Goal: Information Seeking & Learning: Check status

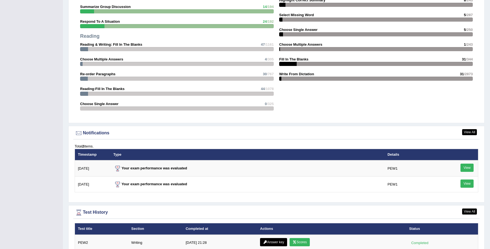
scroll to position [635, 0]
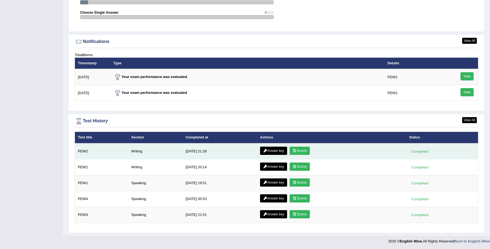
click at [298, 149] on link "Scores" at bounding box center [300, 151] width 20 height 8
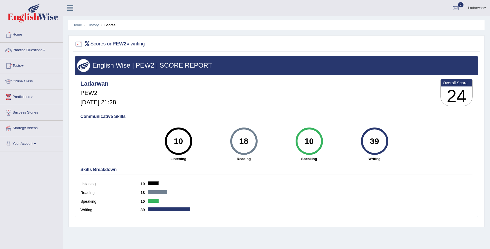
click at [39, 50] on link "Practice Questions" at bounding box center [31, 50] width 62 height 14
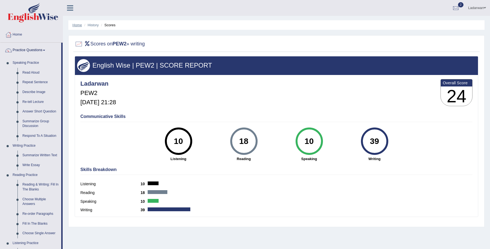
click at [80, 24] on link "Home" at bounding box center [78, 25] width 10 height 4
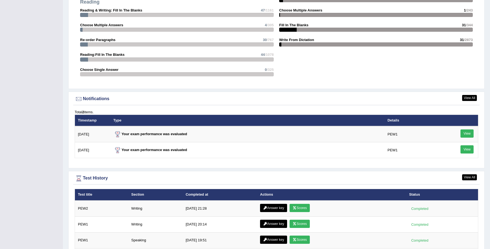
scroll to position [635, 0]
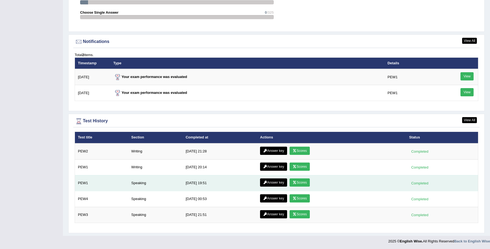
click at [299, 183] on link "Scores" at bounding box center [300, 182] width 20 height 8
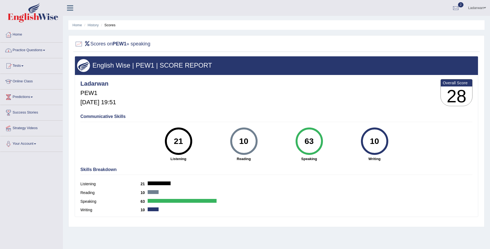
click at [35, 50] on link "Practice Questions" at bounding box center [31, 50] width 62 height 14
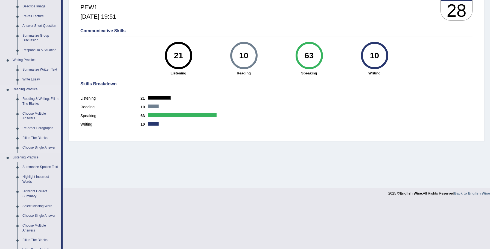
scroll to position [86, 0]
click at [31, 101] on link "Reading & Writing: Fill In The Blanks" at bounding box center [40, 101] width 41 height 15
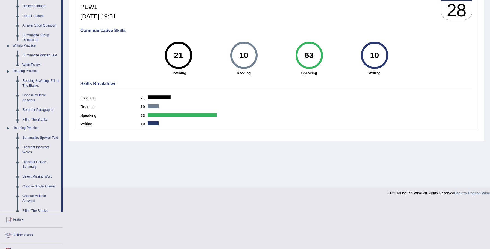
scroll to position [38, 0]
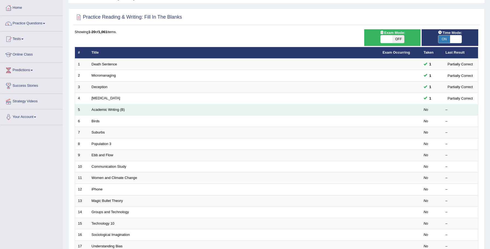
scroll to position [27, 0]
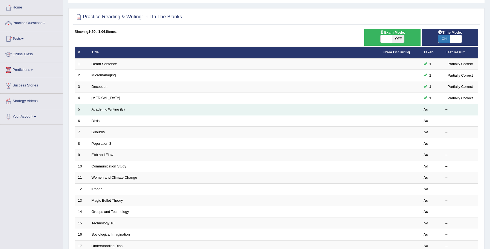
click at [111, 109] on link "Academic Writing (B)" at bounding box center [108, 109] width 33 height 4
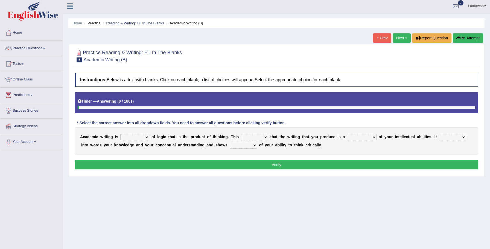
scroll to position [3, 0]
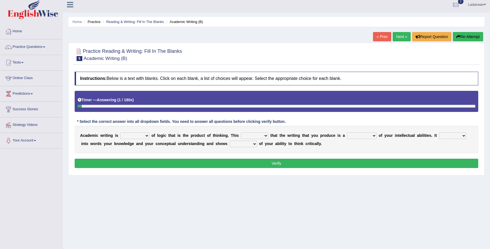
click at [149, 135] on select "expectation entitlement expression exchange" at bounding box center [134, 135] width 29 height 7
select select "expression"
click at [266, 136] on select "means questions stipulates answers" at bounding box center [254, 135] width 27 height 7
select select "means"
click at [374, 135] on select "redundancy mission credit reflection" at bounding box center [362, 135] width 30 height 7
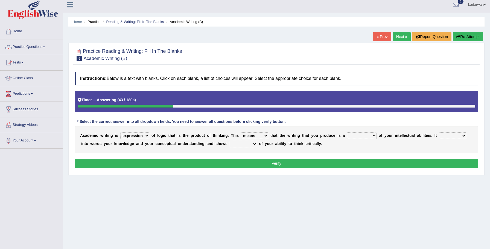
select select "reflection"
click at [463, 136] on select "enriches shows allows puts" at bounding box center [452, 135] width 27 height 7
select select "shows"
click at [255, 144] on select "hassle excuse capacity evidence" at bounding box center [243, 144] width 27 height 7
select select "capacity"
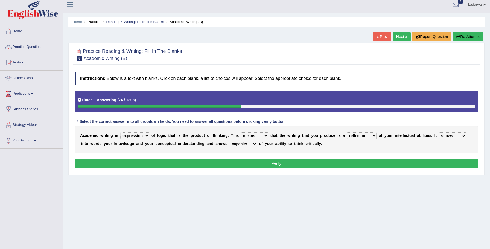
click at [267, 163] on button "Verify" at bounding box center [277, 163] width 404 height 9
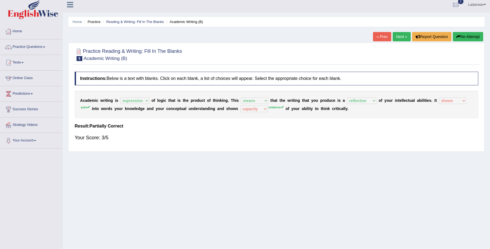
click at [399, 39] on link "Next »" at bounding box center [402, 36] width 18 height 9
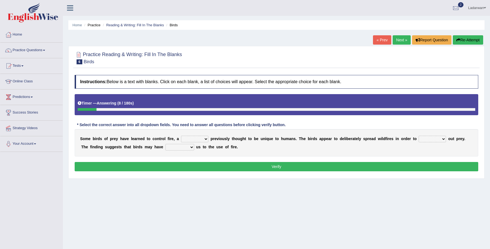
click at [208, 140] on select "question profile tale skill" at bounding box center [194, 139] width 27 height 7
select select "skill"
click at [443, 139] on select "prevent limit span flush" at bounding box center [432, 139] width 27 height 7
select select "flush"
click at [183, 147] on select "prophesied beaten transmitted forced" at bounding box center [180, 147] width 29 height 7
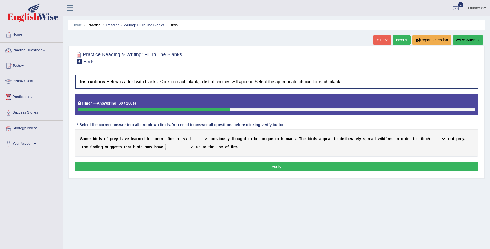
select select "beaten"
click at [177, 163] on button "Verify" at bounding box center [277, 166] width 404 height 9
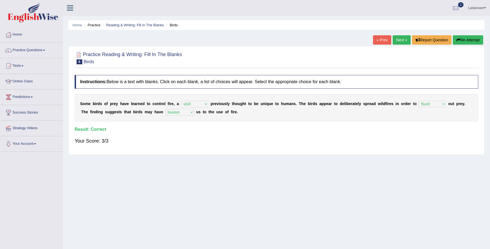
click at [403, 40] on link "Next »" at bounding box center [402, 39] width 18 height 9
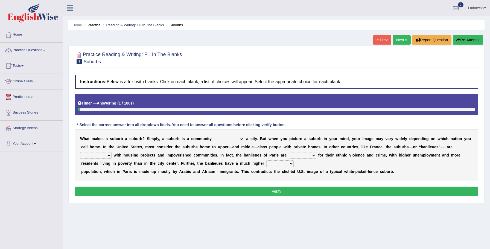
scroll to position [38, 0]
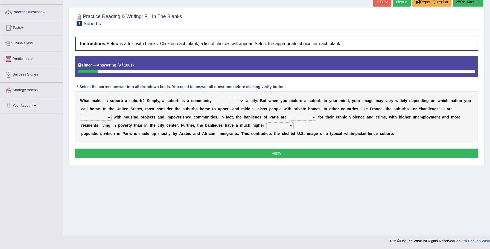
click at [241, 101] on select "lying locating situating surrounding" at bounding box center [229, 101] width 30 height 7
select select "surrounding"
click at [108, 117] on select "antonymous antibiotic synonymous synthetic" at bounding box center [95, 117] width 31 height 7
select select "synonymous"
click at [312, 118] on select "clamorous sensitive famous notorious" at bounding box center [302, 117] width 27 height 7
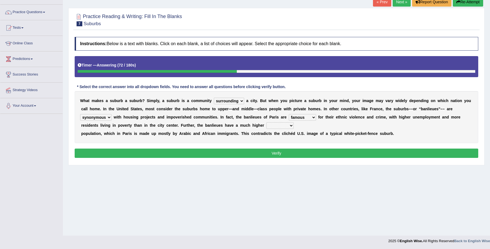
click at [309, 118] on select "clamorous sensitive famous notorious" at bounding box center [302, 117] width 27 height 7
select select "sensitive"
click at [290, 126] on select "local young immigrant senior" at bounding box center [280, 125] width 27 height 7
select select "immigrant"
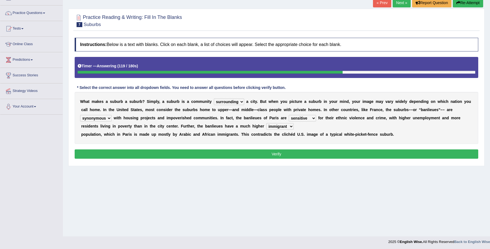
scroll to position [37, 0]
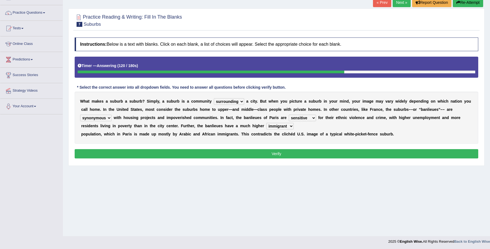
click at [250, 152] on button "Verify" at bounding box center [277, 153] width 404 height 9
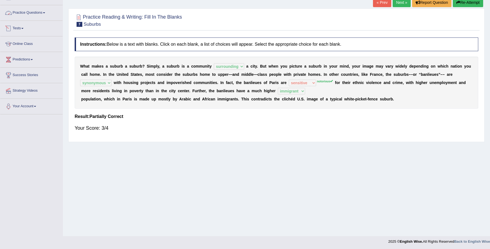
click at [36, 13] on link "Practice Questions" at bounding box center [31, 12] width 62 height 14
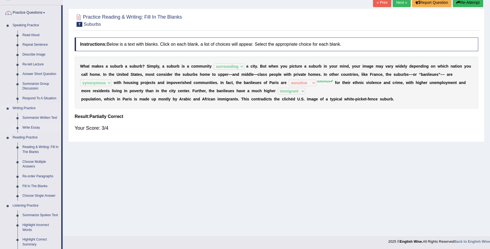
click at [35, 127] on link "Write Essay" at bounding box center [40, 128] width 41 height 10
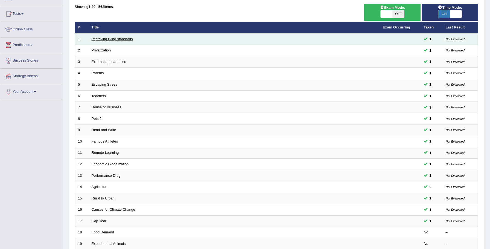
scroll to position [112, 0]
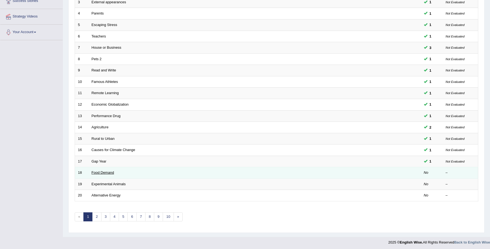
click at [112, 172] on link "Food Demand" at bounding box center [103, 172] width 22 height 4
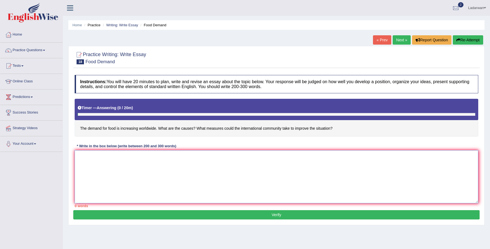
click at [147, 178] on textarea at bounding box center [277, 176] width 404 height 53
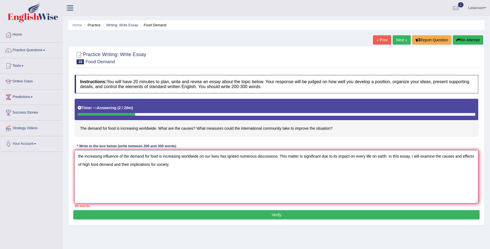
drag, startPoint x: 79, startPoint y: 157, endPoint x: 93, endPoint y: 158, distance: 14.3
click at [79, 157] on textarea "the increasing influence of the demand for food is increasing worldwide on our …" at bounding box center [277, 176] width 404 height 53
click at [96, 181] on textarea "The increasing influence of the demand for food is increasing worldwide on our …" at bounding box center [277, 176] width 404 height 53
click at [120, 181] on textarea "The increasing influence of the demand for food is increasing worldwide on our …" at bounding box center [277, 176] width 404 height 53
click at [216, 185] on textarea "The increasing influence of the demand for food is increasing worldwide on our …" at bounding box center [277, 176] width 404 height 53
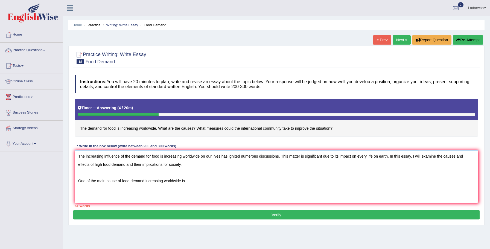
click at [117, 181] on textarea "The increasing influence of the demand for food is increasing worldwide on our …" at bounding box center [277, 176] width 404 height 53
click at [209, 181] on textarea "The increasing influence of the demand for food is increasing worldwide on our …" at bounding box center [277, 176] width 404 height 53
click at [347, 181] on textarea "The increasing influence of the demand for food is increasing worldwide on our …" at bounding box center [277, 176] width 404 height 53
click at [372, 181] on textarea "The increasing influence of the demand for food is increasing worldwide on our …" at bounding box center [277, 176] width 404 height 53
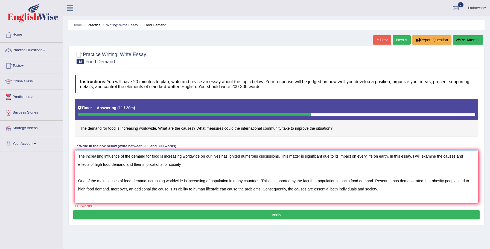
scroll to position [4, 0]
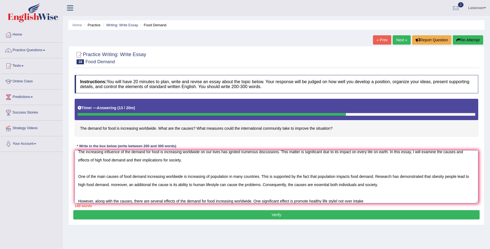
click at [357, 201] on textarea "The increasing influence of the demand for food is increasing worldwide on our …" at bounding box center [277, 176] width 404 height 53
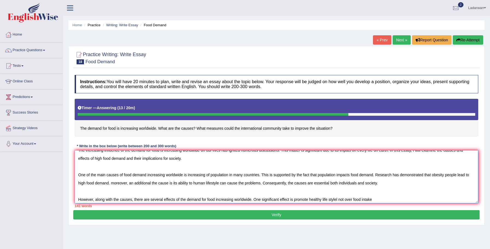
click at [384, 200] on textarea "The increasing influence of the demand for food is increasing worldwide on our …" at bounding box center [277, 176] width 404 height 53
click at [311, 199] on textarea "The increasing influence of the demand for food is increasing worldwide on our …" at bounding box center [277, 176] width 404 height 53
click at [394, 199] on textarea "The increasing influence of the demand for food is increasing worldwide on our …" at bounding box center [277, 176] width 404 height 53
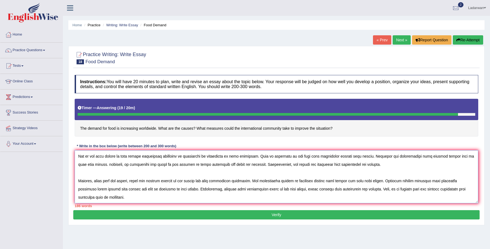
scroll to position [37, 0]
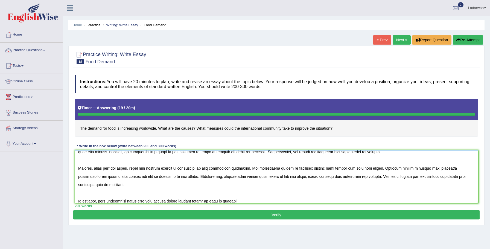
type textarea "The increasing influence of the demand for food is increasing worldwide on our …"
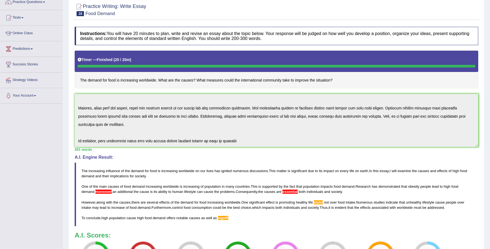
scroll to position [0, 0]
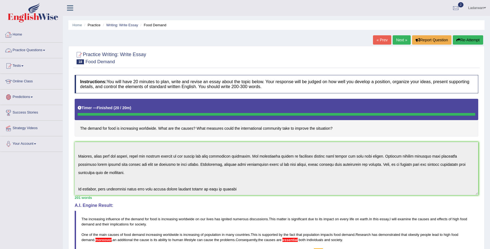
click at [37, 50] on link "Practice Questions" at bounding box center [31, 50] width 62 height 14
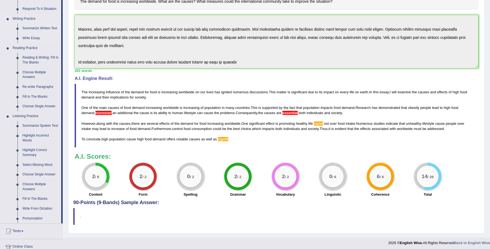
scroll to position [125, 0]
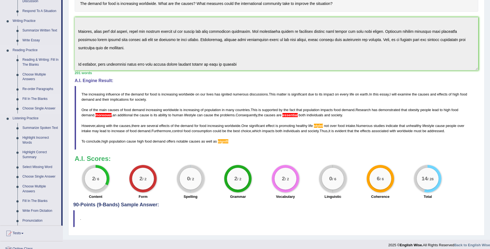
click at [42, 98] on link "Fill In The Blanks" at bounding box center [40, 99] width 41 height 10
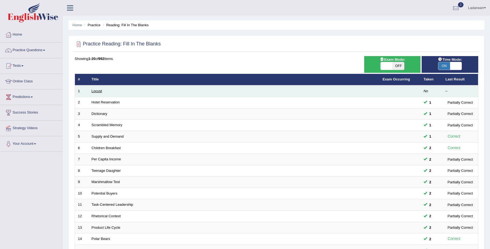
click at [99, 92] on link "Locust" at bounding box center [97, 91] width 10 height 4
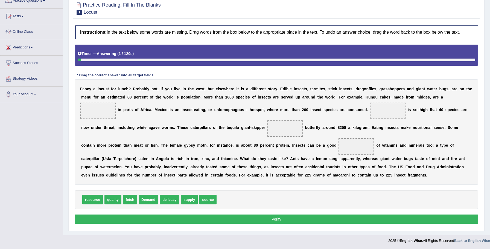
scroll to position [54, 0]
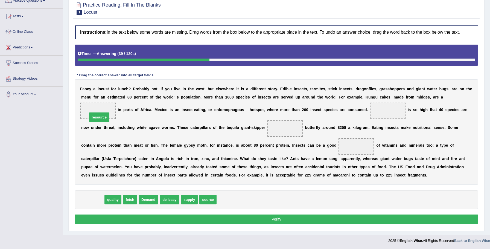
drag, startPoint x: 98, startPoint y: 202, endPoint x: 105, endPoint y: 117, distance: 84.8
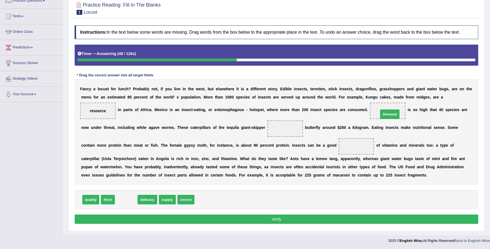
drag, startPoint x: 129, startPoint y: 202, endPoint x: 393, endPoint y: 114, distance: 278.1
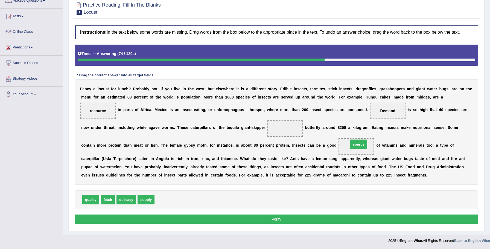
drag, startPoint x: 157, startPoint y: 202, endPoint x: 351, endPoint y: 147, distance: 201.7
drag, startPoint x: 106, startPoint y: 201, endPoint x: 285, endPoint y: 130, distance: 193.3
drag, startPoint x: 158, startPoint y: 219, endPoint x: 157, endPoint y: 216, distance: 2.7
click at [158, 218] on button "Verify" at bounding box center [277, 219] width 404 height 9
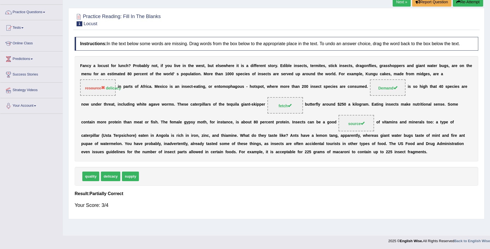
click at [401, 2] on link "Next »" at bounding box center [402, 1] width 18 height 9
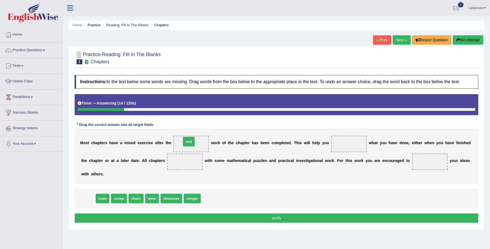
drag, startPoint x: 86, startPoint y: 204, endPoint x: 187, endPoint y: 147, distance: 116.0
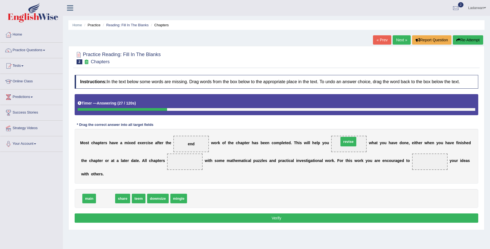
drag, startPoint x: 105, startPoint y: 204, endPoint x: 349, endPoint y: 147, distance: 250.1
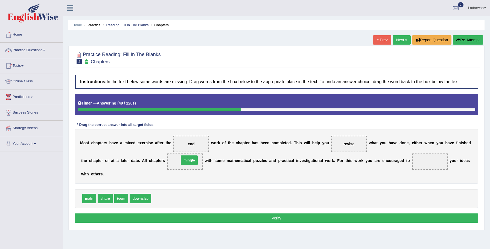
drag, startPoint x: 161, startPoint y: 203, endPoint x: 189, endPoint y: 164, distance: 47.6
drag, startPoint x: 101, startPoint y: 203, endPoint x: 438, endPoint y: 166, distance: 338.6
click at [221, 222] on button "Verify" at bounding box center [277, 217] width 404 height 9
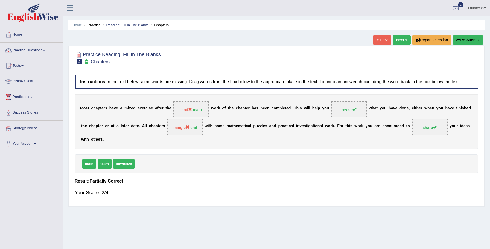
click at [398, 41] on link "Next »" at bounding box center [402, 39] width 18 height 9
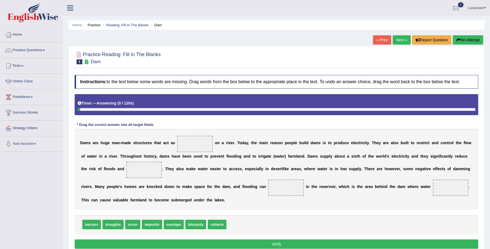
scroll to position [38, 0]
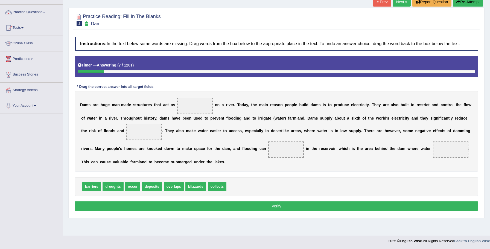
click at [21, 27] on link "Tests" at bounding box center [31, 27] width 62 height 14
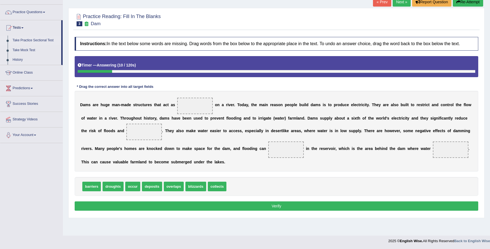
click at [41, 40] on link "Take Practice Sectional Test" at bounding box center [35, 41] width 51 height 10
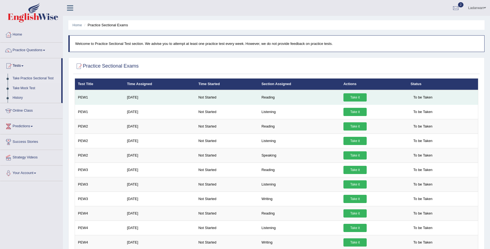
scroll to position [0, 0]
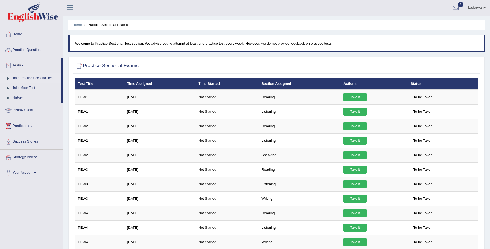
click at [35, 48] on link "Practice Questions" at bounding box center [31, 49] width 62 height 14
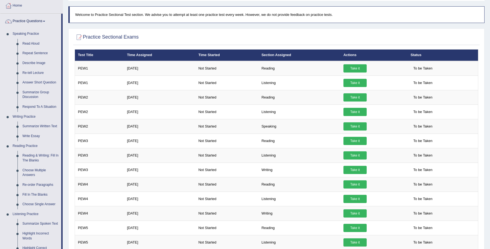
scroll to position [29, 0]
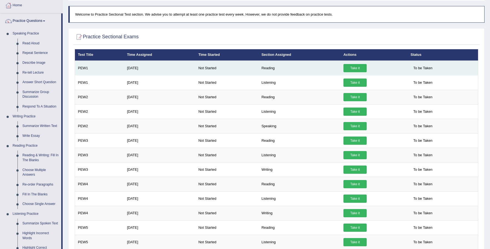
click at [354, 69] on link "Take it" at bounding box center [355, 68] width 23 height 8
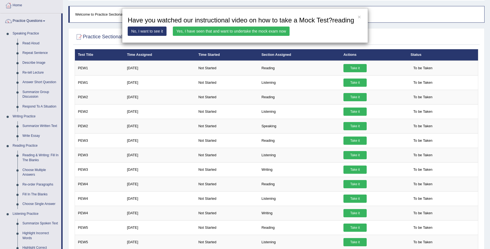
click at [264, 36] on link "Yes, I have seen that and want to undertake the mock exam now" at bounding box center [231, 31] width 117 height 9
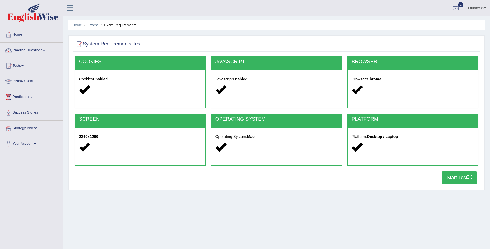
click at [466, 176] on button "Start Test" at bounding box center [459, 177] width 35 height 13
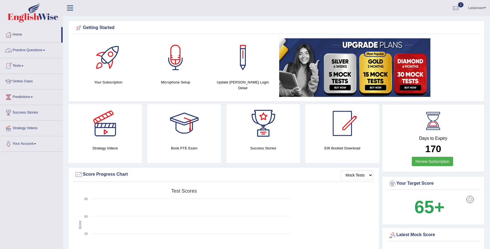
click at [33, 50] on link "Practice Questions" at bounding box center [31, 50] width 62 height 14
click at [30, 51] on link "Practice Questions" at bounding box center [31, 50] width 62 height 14
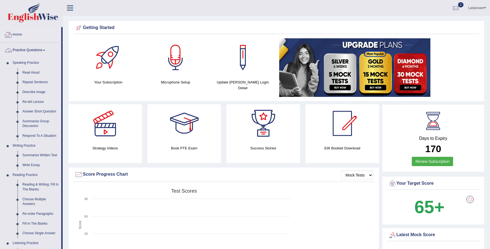
click at [19, 36] on link "Home" at bounding box center [30, 34] width 61 height 14
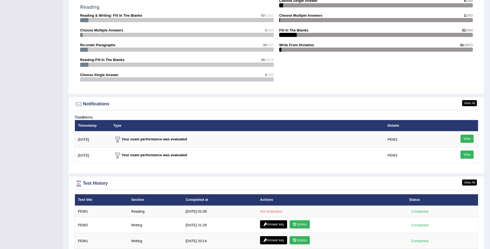
scroll to position [647, 0]
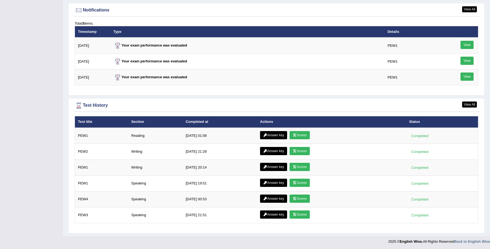
scroll to position [667, 0]
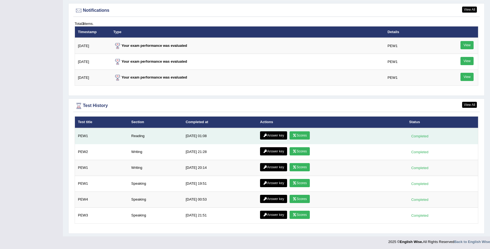
click at [307, 138] on link "Scores" at bounding box center [300, 135] width 20 height 8
click at [274, 136] on link "Answer key" at bounding box center [273, 135] width 27 height 8
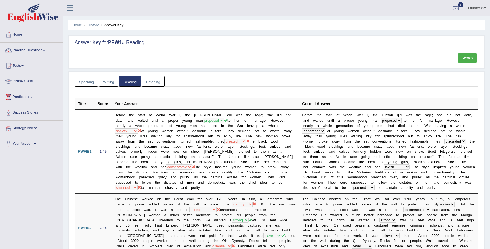
click at [461, 60] on link "Scores" at bounding box center [467, 57] width 19 height 9
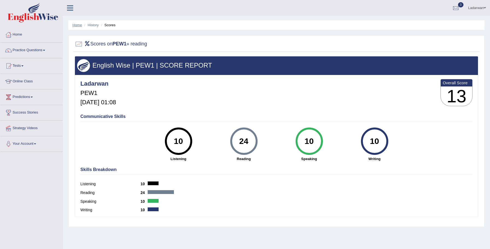
click at [76, 24] on link "Home" at bounding box center [78, 25] width 10 height 4
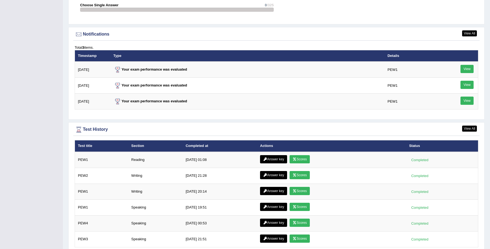
scroll to position [667, 0]
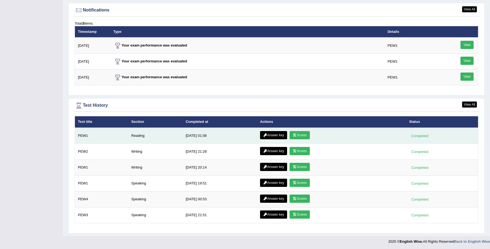
click at [302, 138] on link "Scores" at bounding box center [300, 135] width 20 height 8
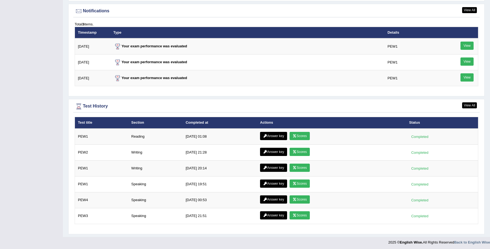
scroll to position [667, 0]
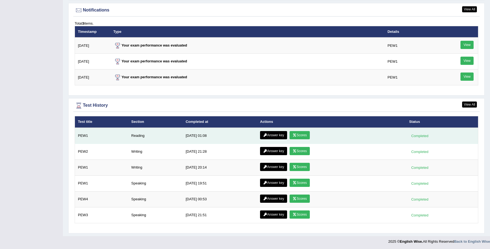
click at [280, 134] on link "Answer key" at bounding box center [273, 135] width 27 height 8
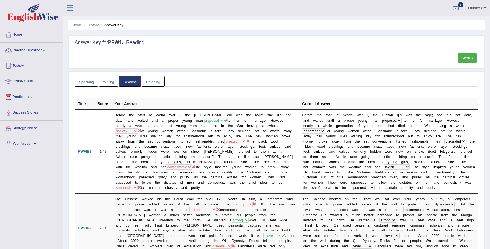
click at [474, 54] on link "Scores" at bounding box center [467, 57] width 19 height 9
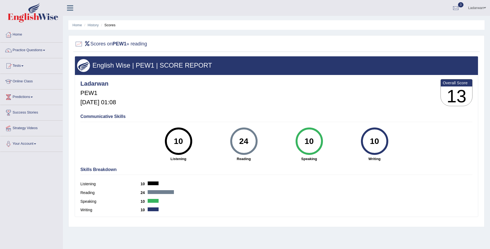
scroll to position [1, 0]
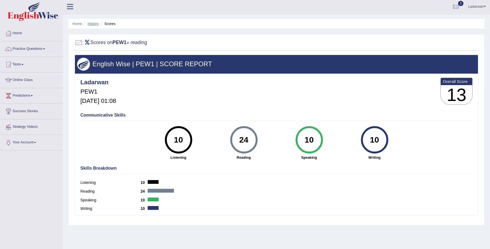
click at [93, 24] on link "History" at bounding box center [93, 24] width 11 height 4
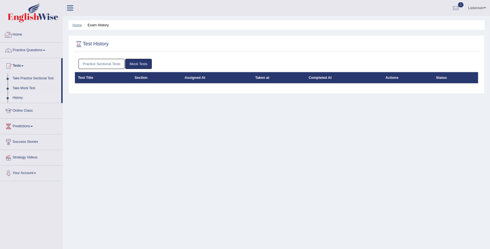
click at [74, 25] on link "Home" at bounding box center [78, 25] width 10 height 4
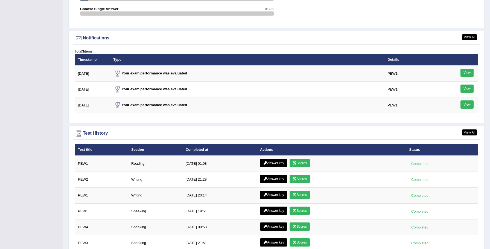
scroll to position [638, 0]
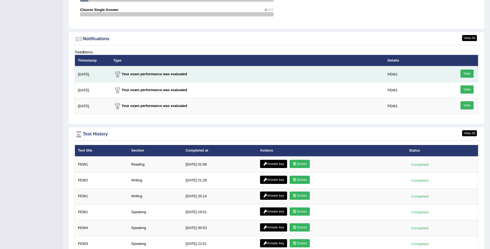
click at [469, 76] on link "View" at bounding box center [467, 73] width 13 height 8
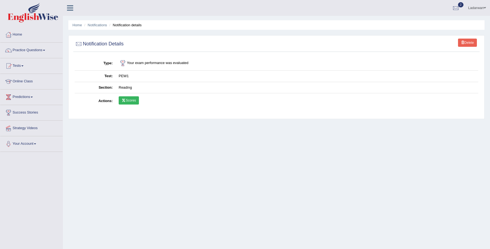
click at [127, 100] on link "Scores" at bounding box center [129, 100] width 20 height 8
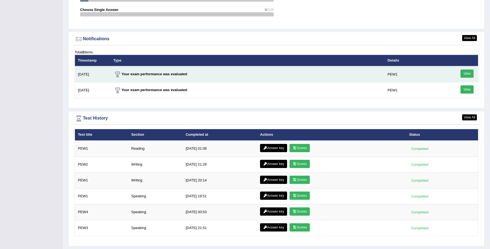
click at [468, 75] on link "View" at bounding box center [467, 73] width 13 height 8
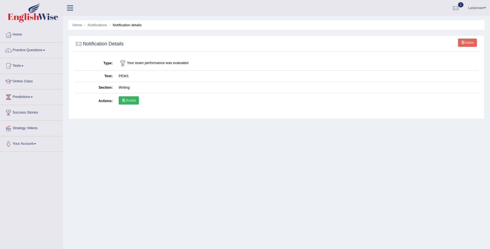
click at [130, 101] on link "Scores" at bounding box center [129, 100] width 20 height 8
click at [469, 42] on link "Delete" at bounding box center [467, 43] width 19 height 8
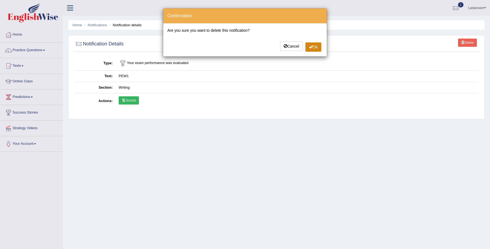
click at [310, 47] on span at bounding box center [311, 47] width 4 height 4
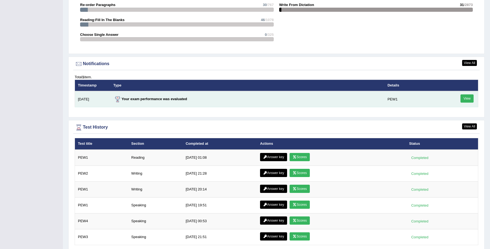
scroll to position [632, 0]
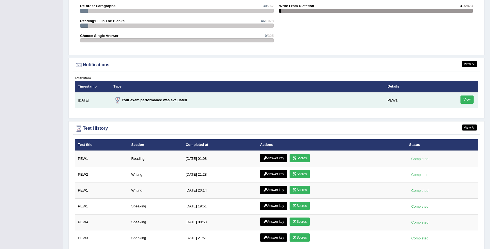
click at [465, 99] on link "View" at bounding box center [467, 99] width 13 height 8
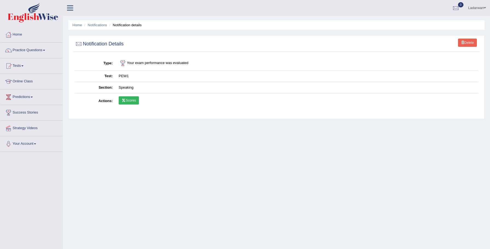
click at [131, 101] on link "Scores" at bounding box center [129, 100] width 20 height 8
click at [94, 25] on link "Notifications" at bounding box center [97, 25] width 19 height 4
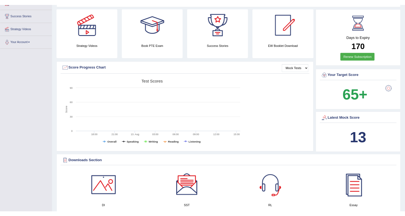
scroll to position [117, 0]
